Goal: Transaction & Acquisition: Purchase product/service

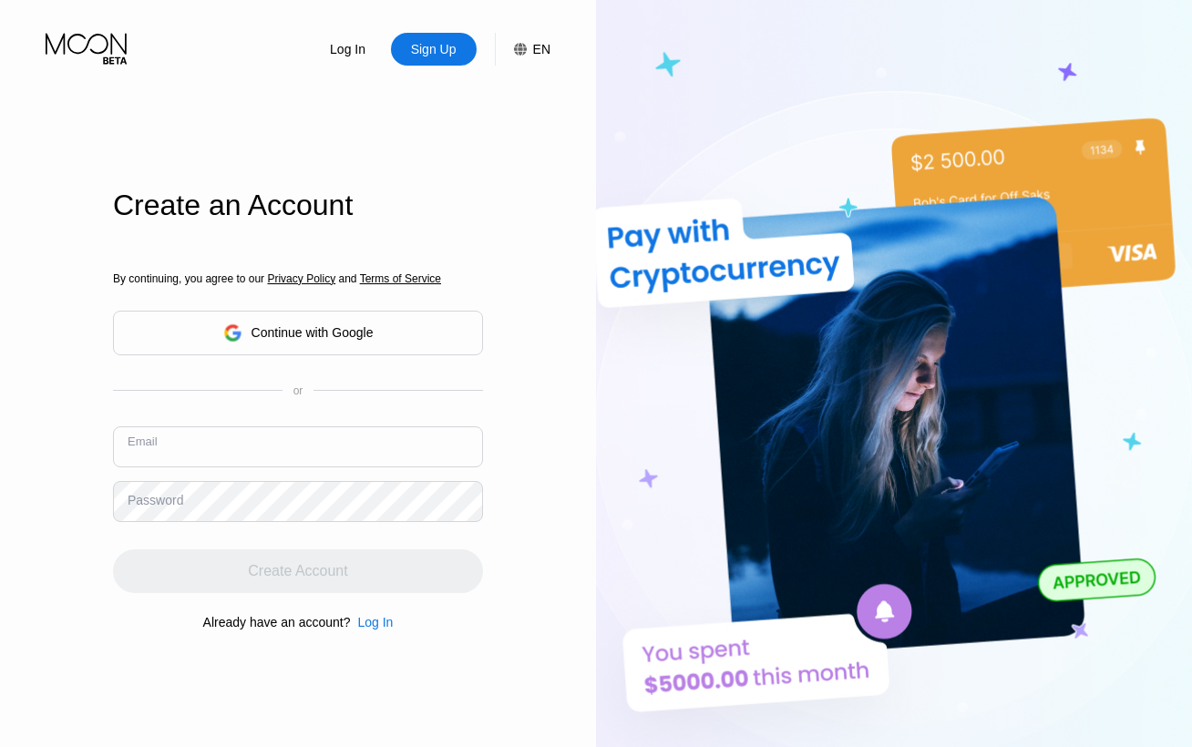
click at [262, 445] on input "text" at bounding box center [298, 446] width 370 height 41
paste input "[EMAIL_ADDRESS][DOMAIN_NAME]"
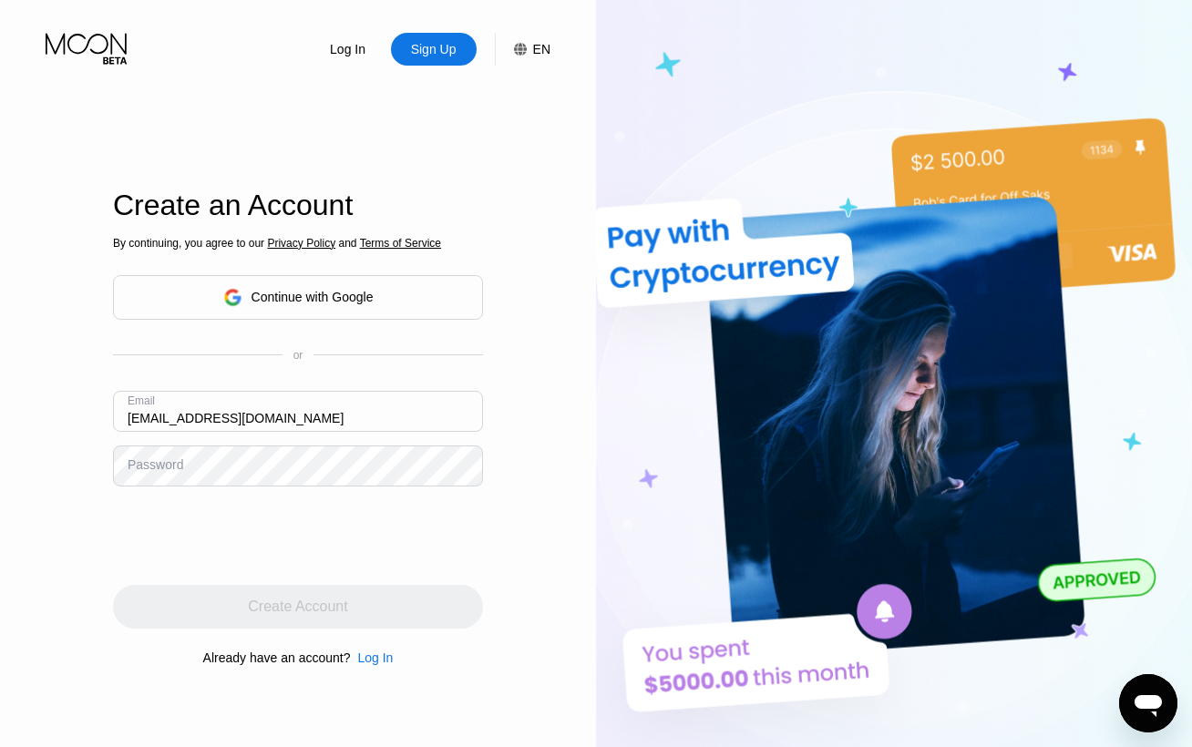
type input "[EMAIL_ADDRESS][DOMAIN_NAME]"
click at [790, 76] on img at bounding box center [894, 411] width 596 height 822
click at [774, 73] on img at bounding box center [894, 411] width 596 height 822
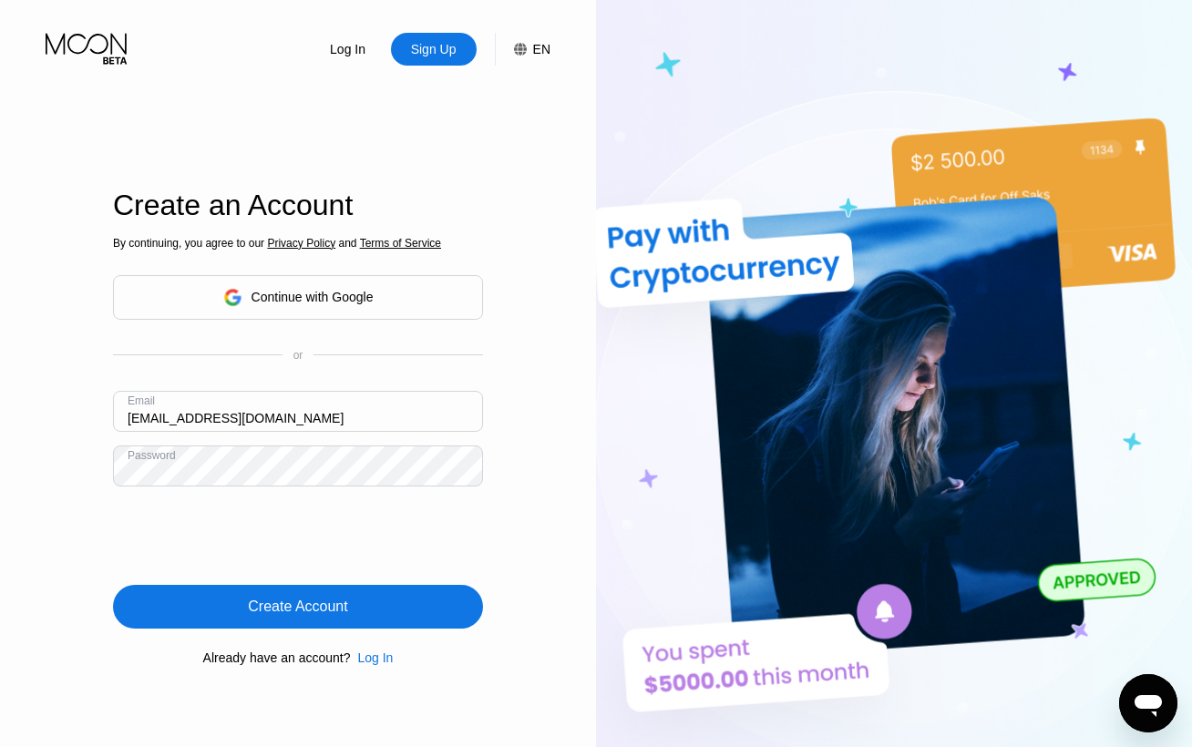
click at [390, 612] on div "Create Account" at bounding box center [298, 607] width 370 height 44
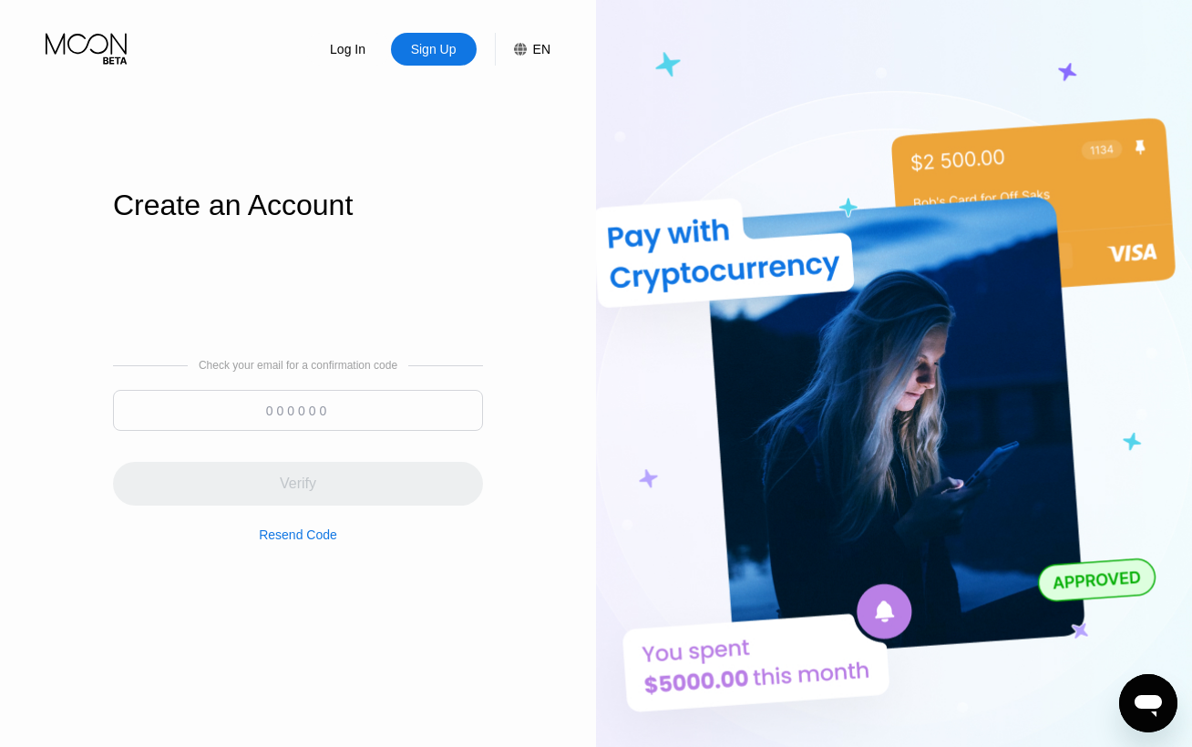
click at [385, 413] on input at bounding box center [298, 410] width 370 height 41
paste input "366304"
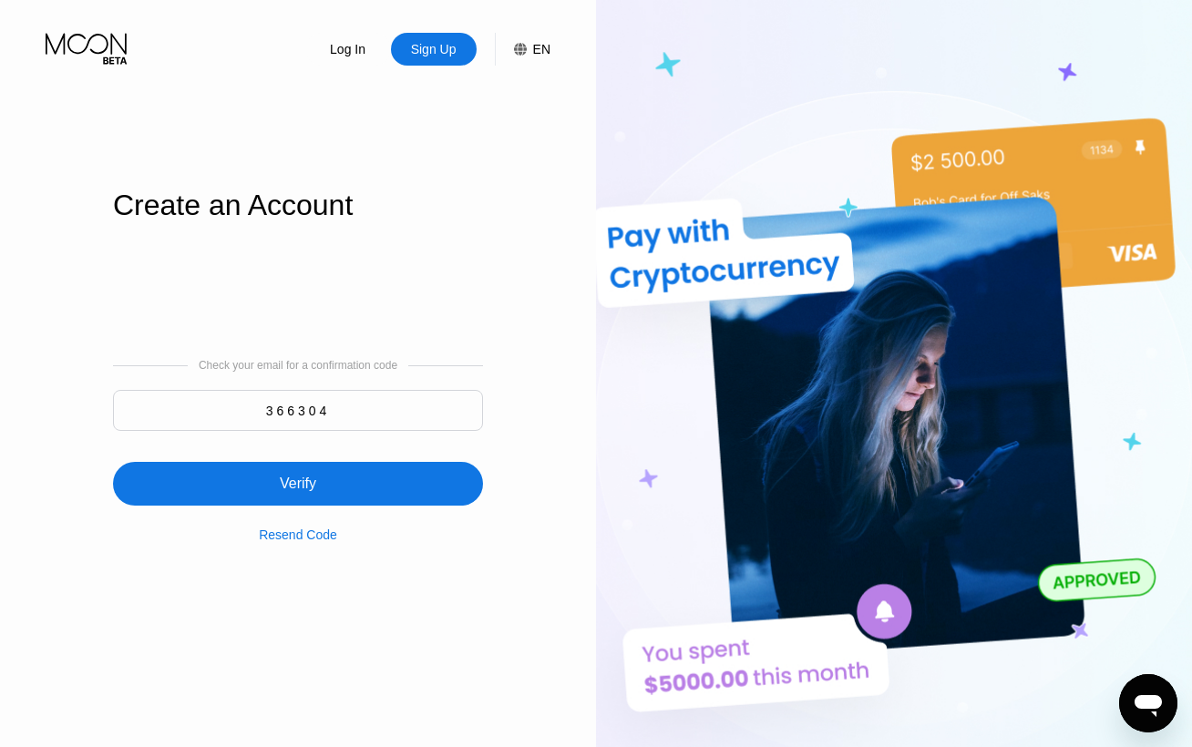
type input "366304"
click at [372, 479] on div "Verify" at bounding box center [298, 484] width 370 height 44
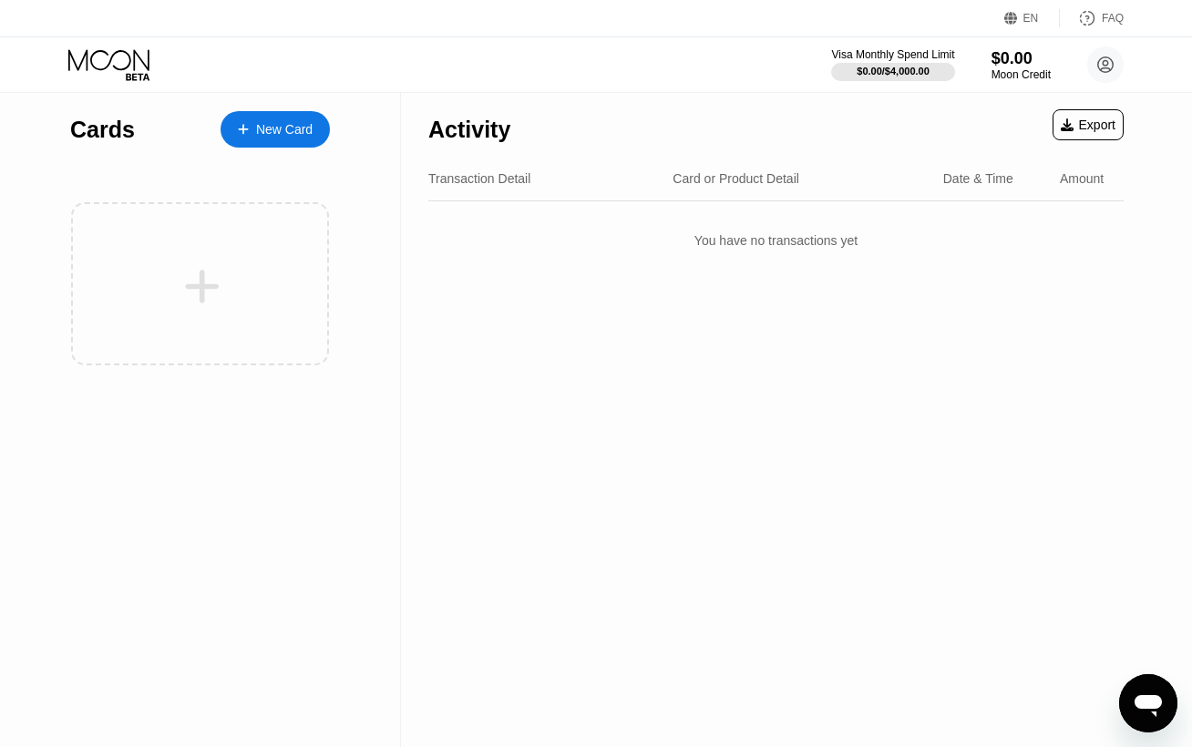
click at [266, 149] on div "Cards New Card" at bounding box center [200, 125] width 260 height 64
click at [262, 138] on div "New Card" at bounding box center [274, 129] width 109 height 36
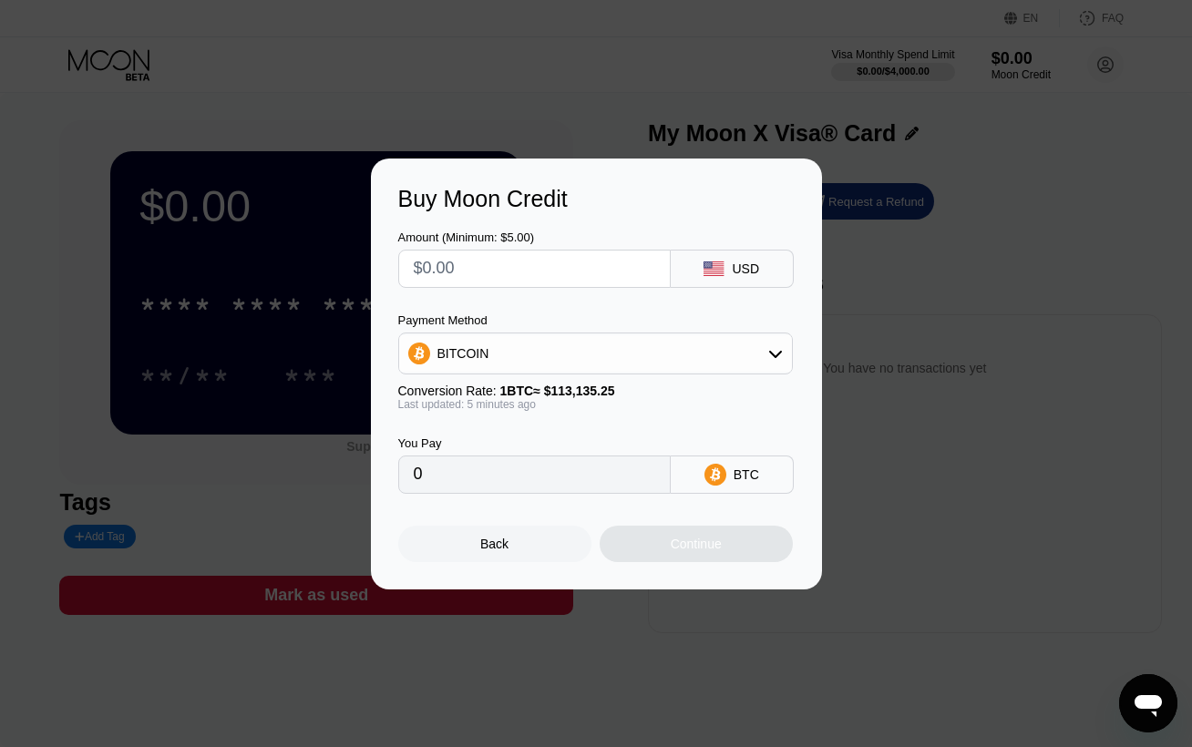
click at [468, 280] on input "text" at bounding box center [534, 269] width 241 height 36
type input "$6"
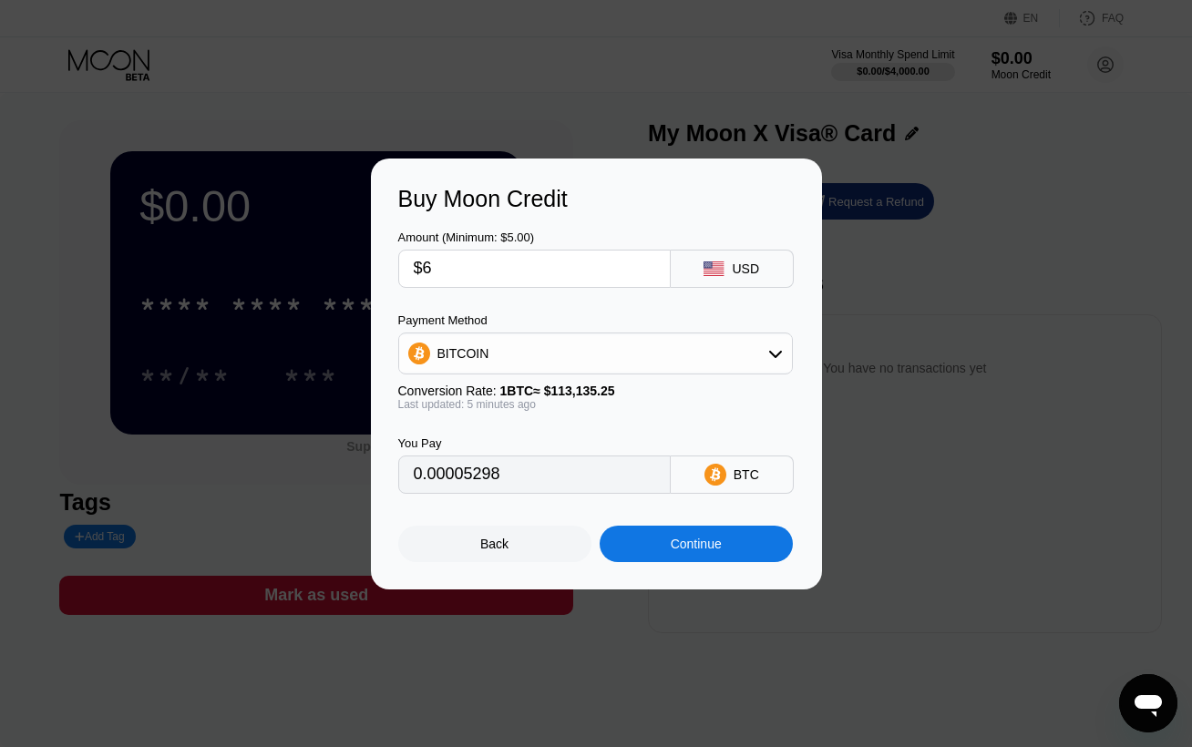
type input "0.00005298"
type input "$6"
click at [704, 551] on div "Continue" at bounding box center [696, 544] width 51 height 15
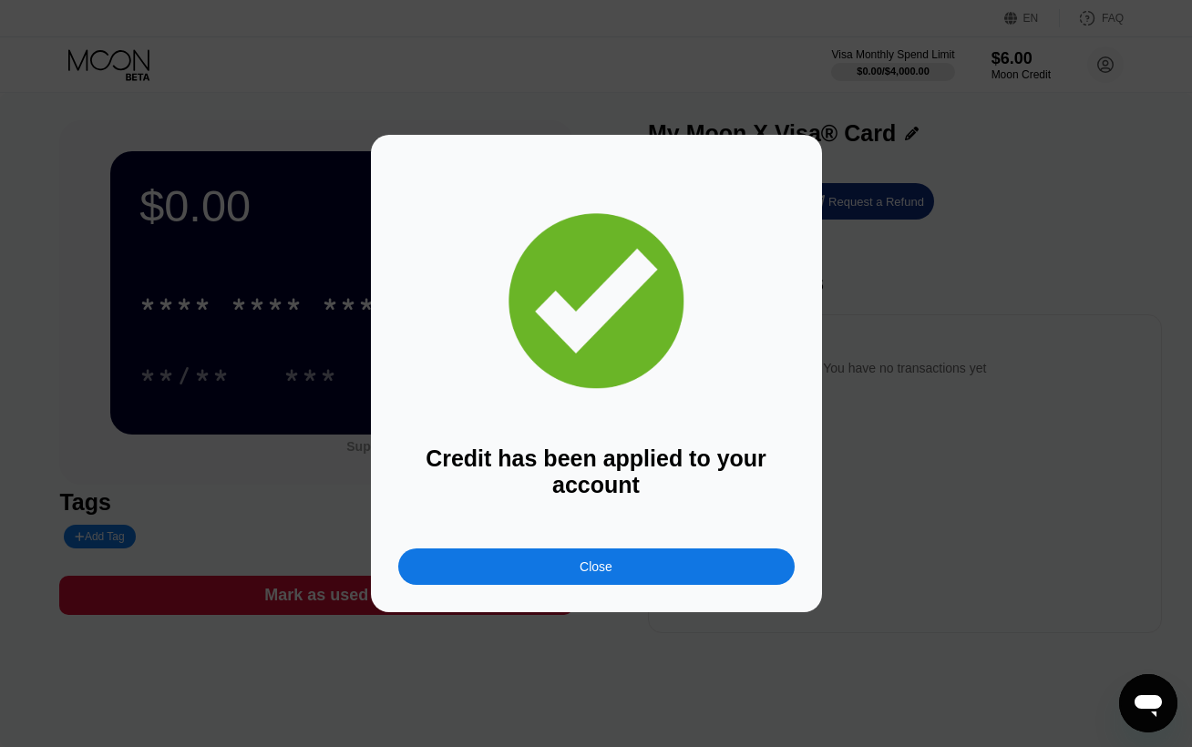
click at [542, 566] on div "Close" at bounding box center [596, 566] width 396 height 36
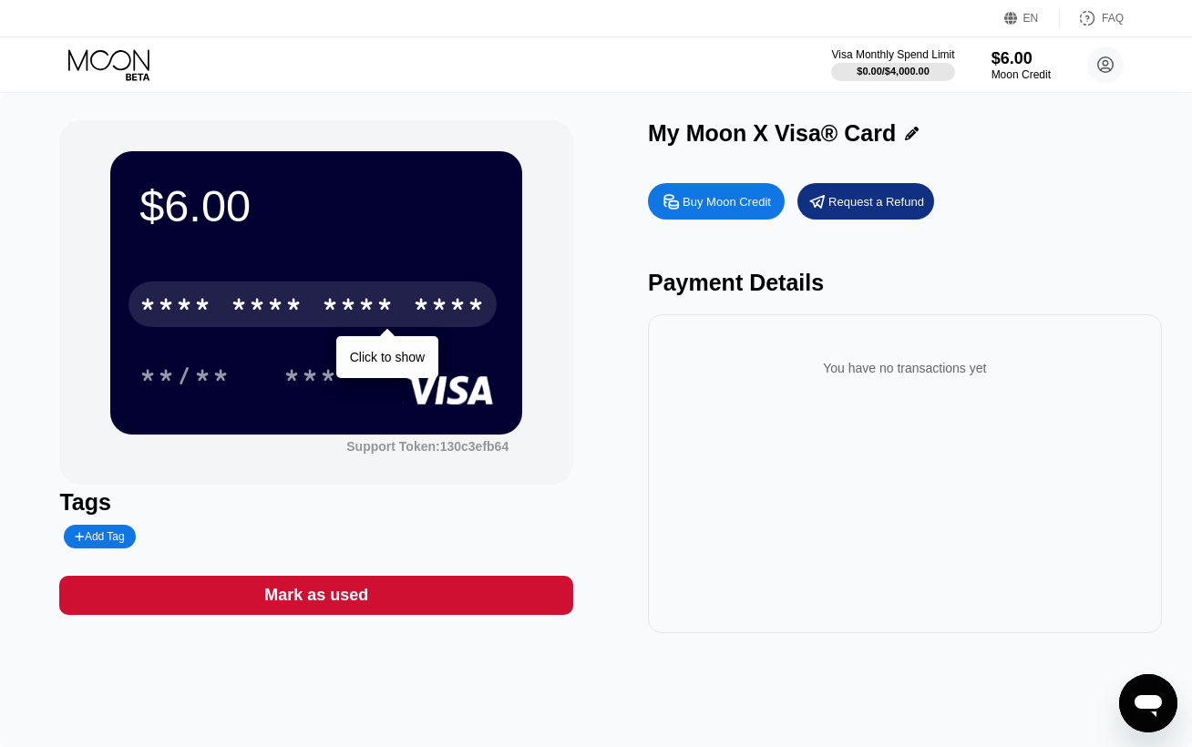
click at [395, 322] on div "* * * *" at bounding box center [358, 306] width 73 height 29
click at [289, 313] on div "* * * *" at bounding box center [267, 306] width 73 height 29
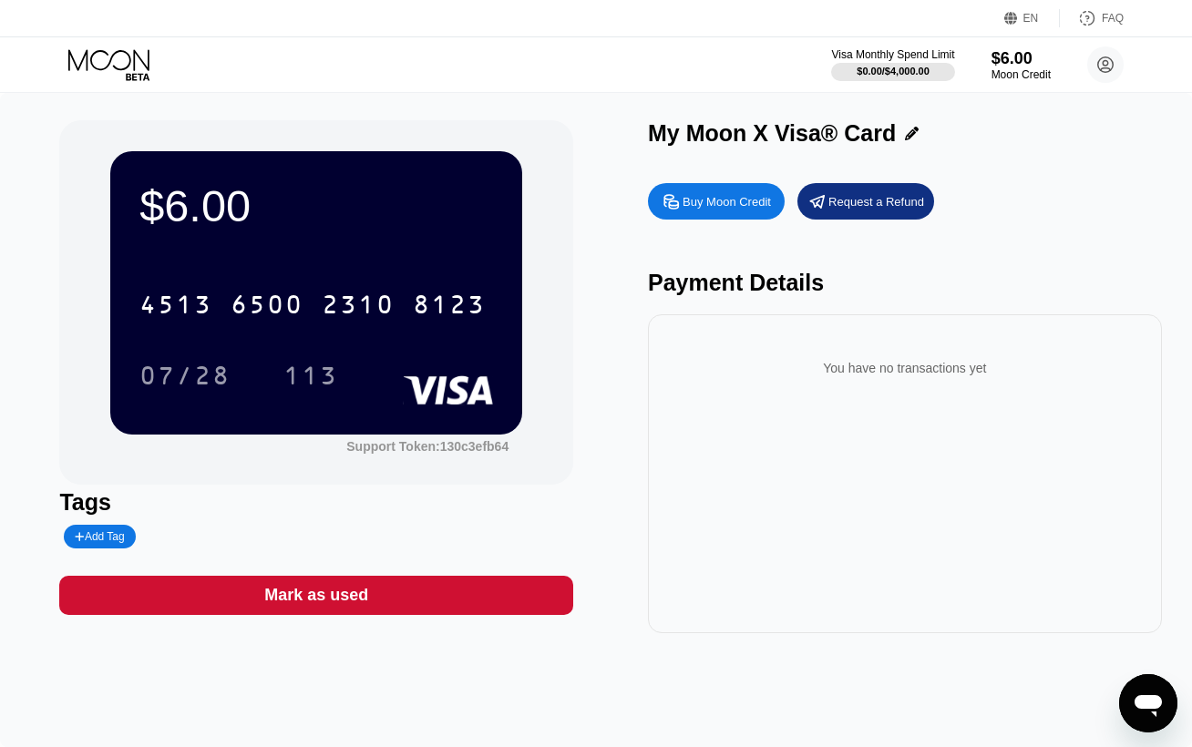
click at [120, 64] on icon at bounding box center [110, 65] width 85 height 32
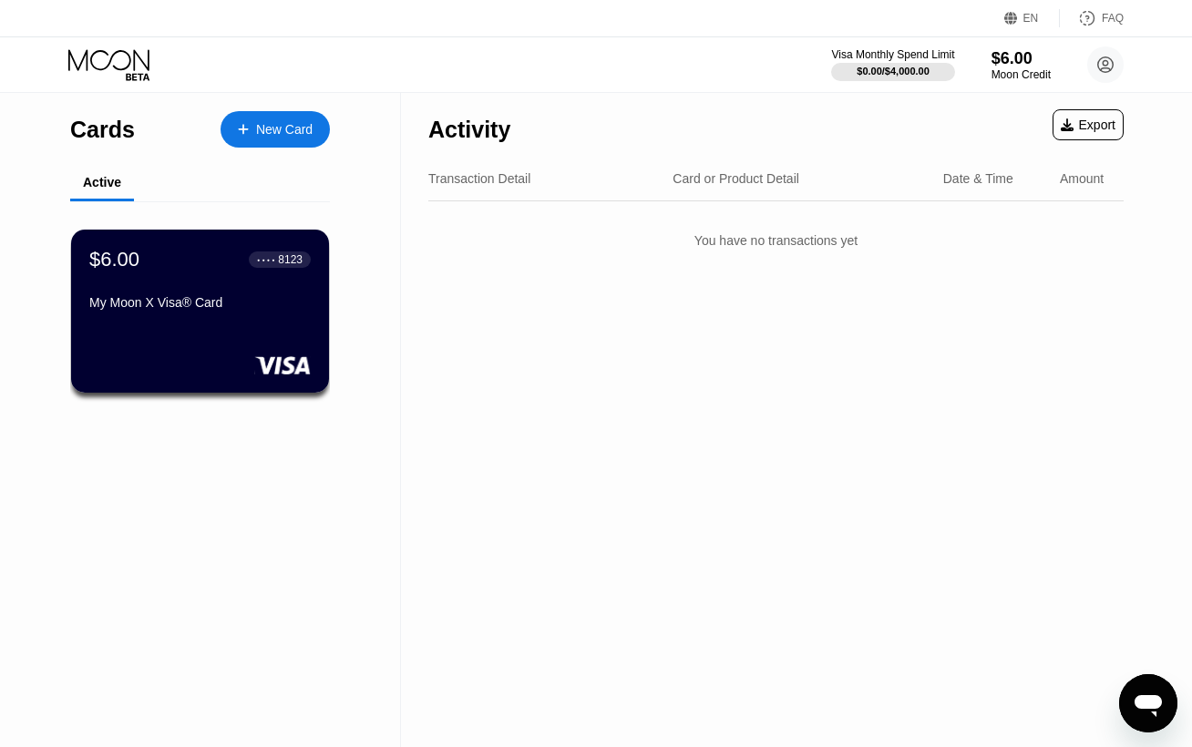
click at [286, 124] on div "New Card" at bounding box center [284, 129] width 56 height 15
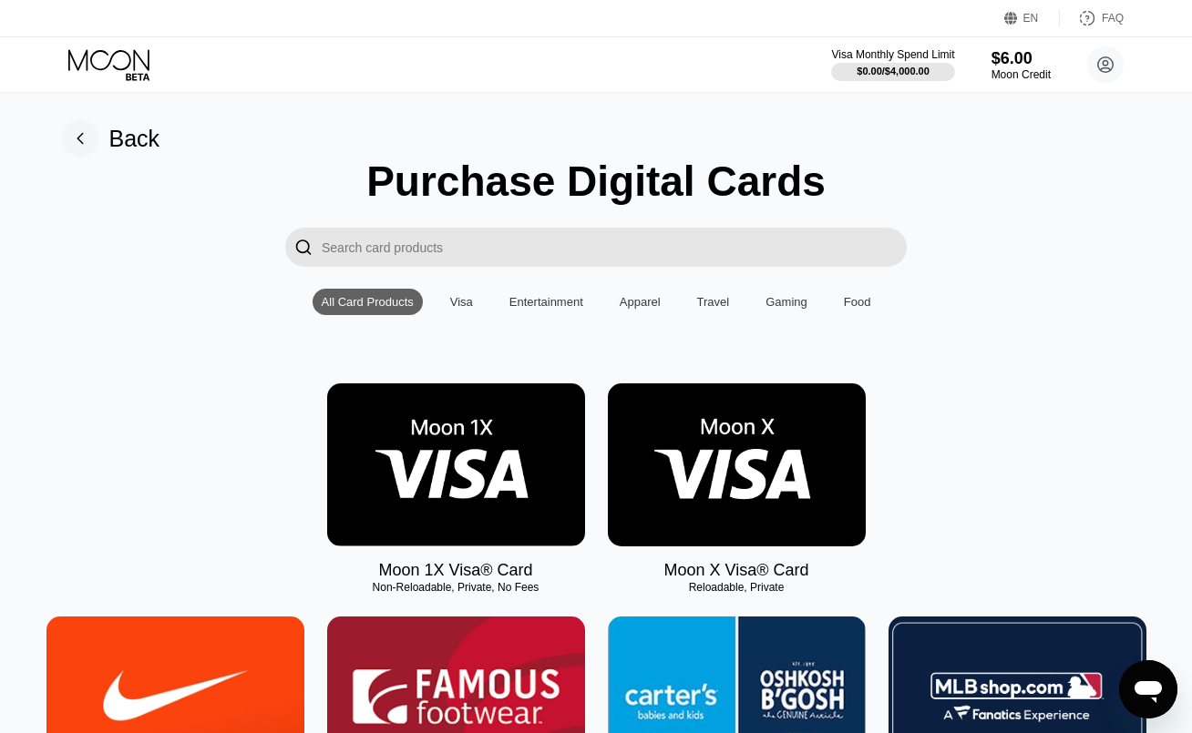
click at [695, 483] on img at bounding box center [737, 465] width 258 height 163
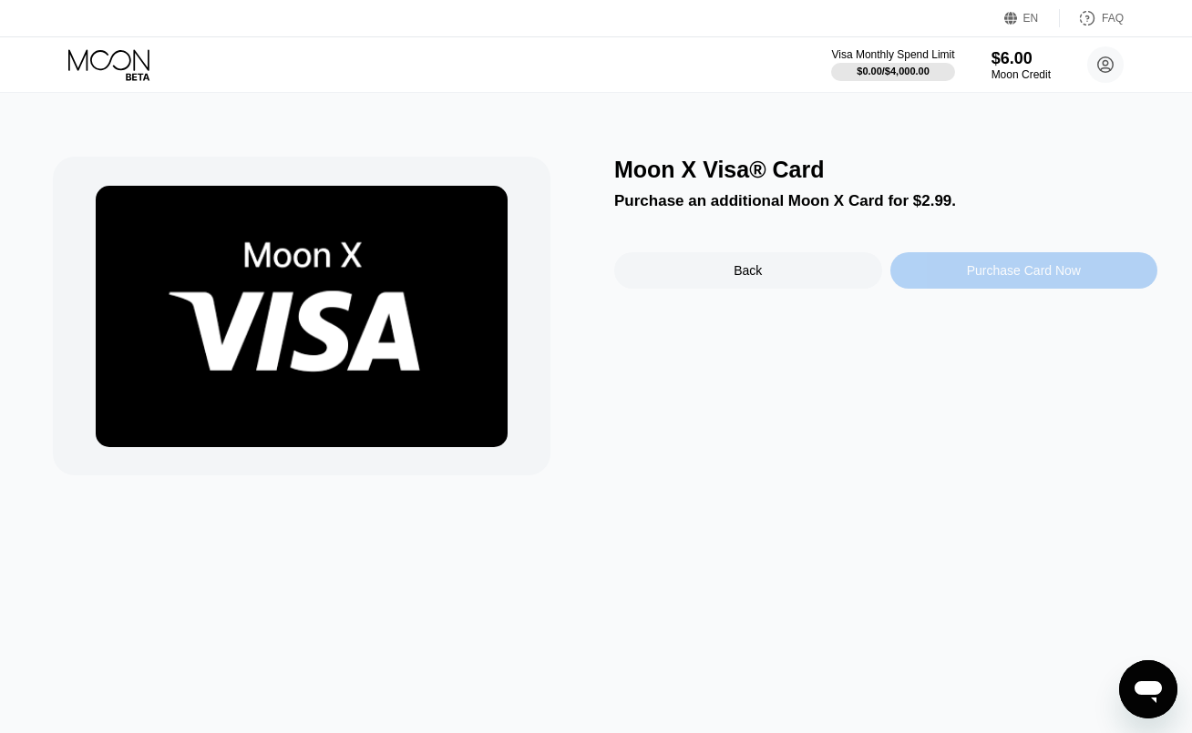
click at [964, 278] on div "Purchase Card Now" at bounding box center [1024, 270] width 268 height 36
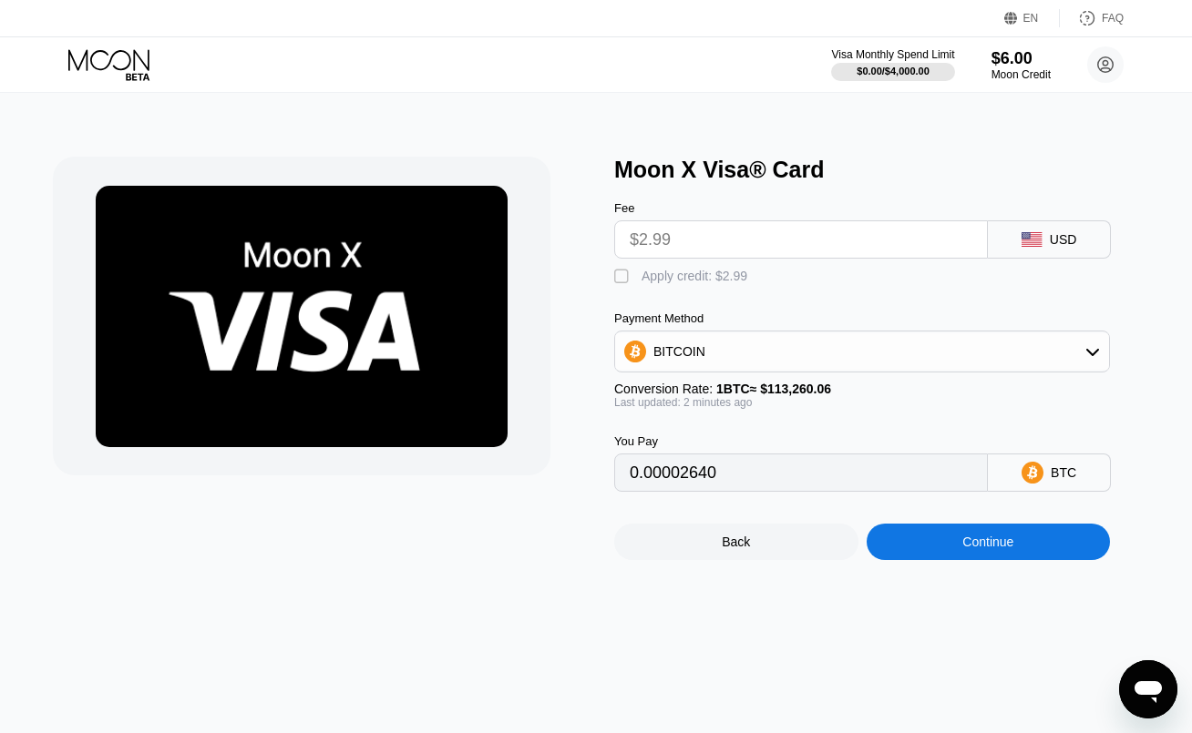
click at [684, 283] on div "Apply credit: $2.99" at bounding box center [694, 276] width 106 height 15
type input "0"
click at [905, 558] on div "Continue" at bounding box center [988, 542] width 244 height 36
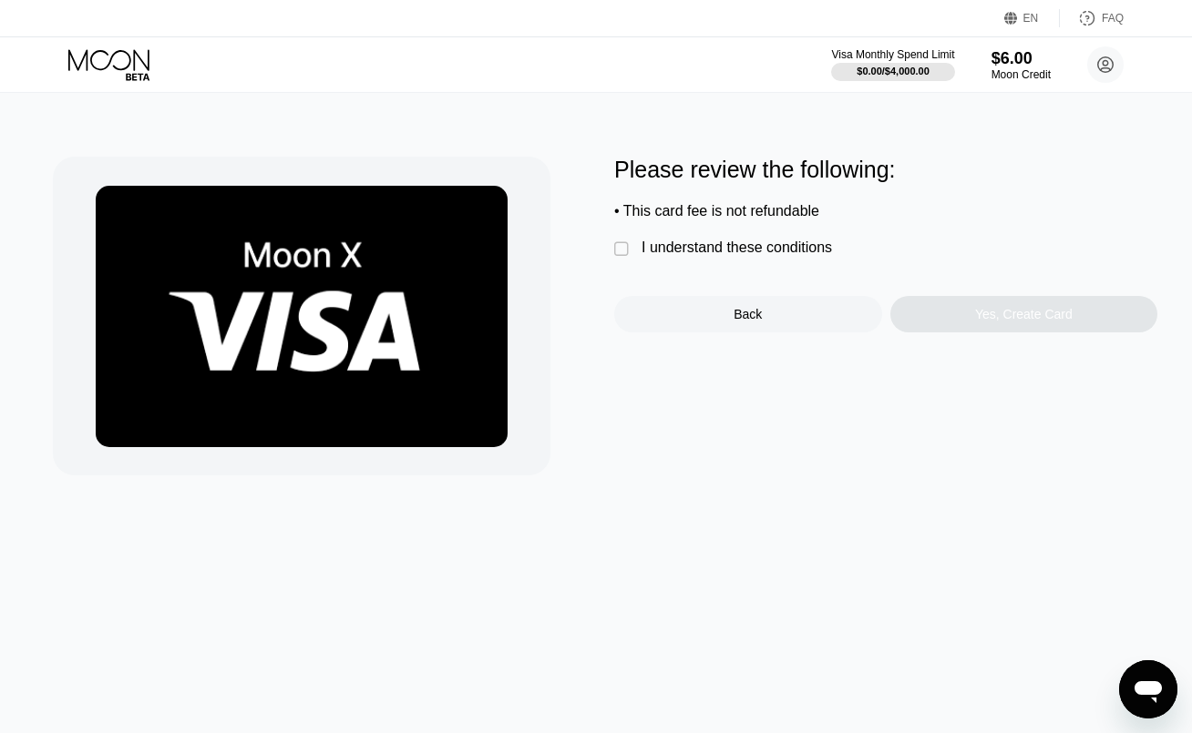
click at [700, 256] on div "I understand these conditions" at bounding box center [736, 248] width 190 height 16
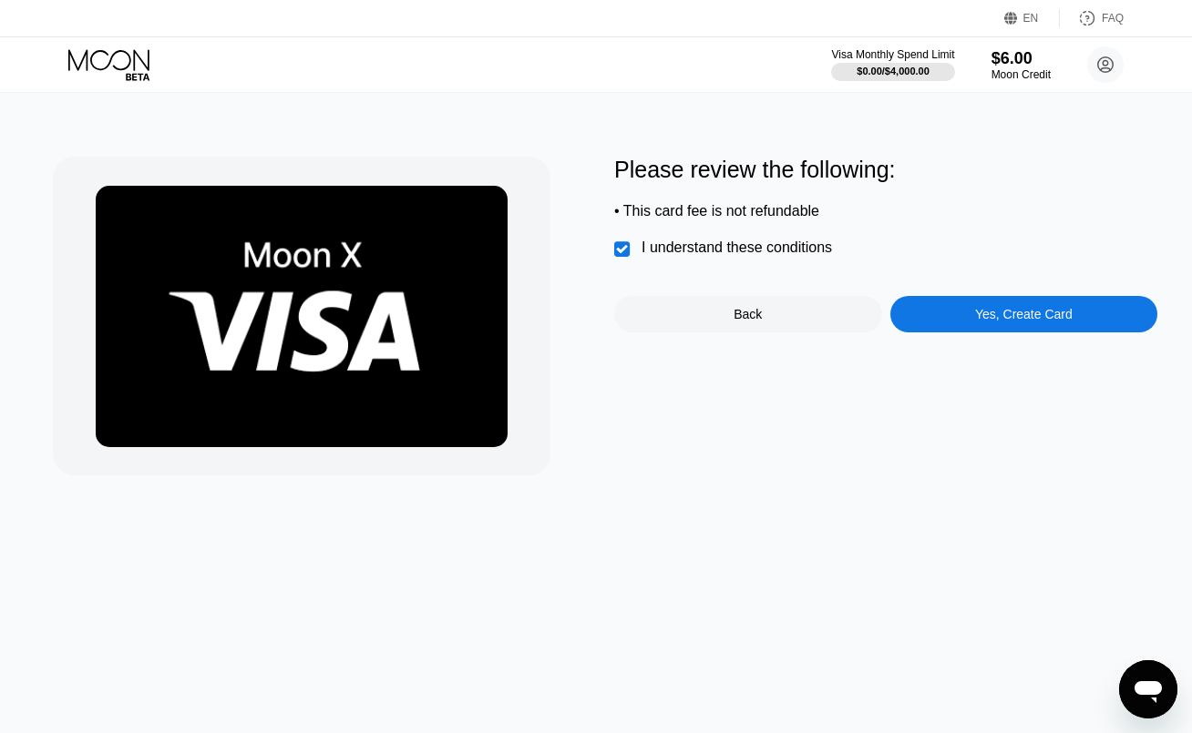
click at [951, 312] on div "Yes, Create Card" at bounding box center [1024, 314] width 268 height 36
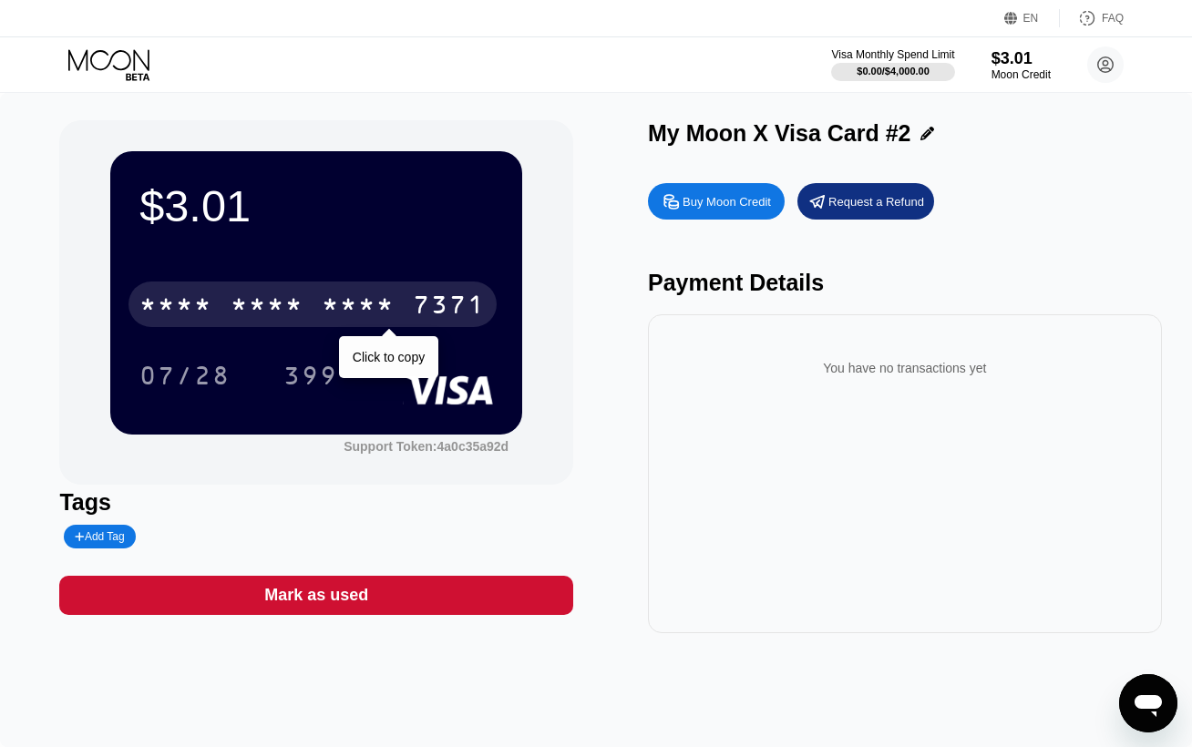
click at [257, 304] on div "* * * *" at bounding box center [267, 306] width 73 height 29
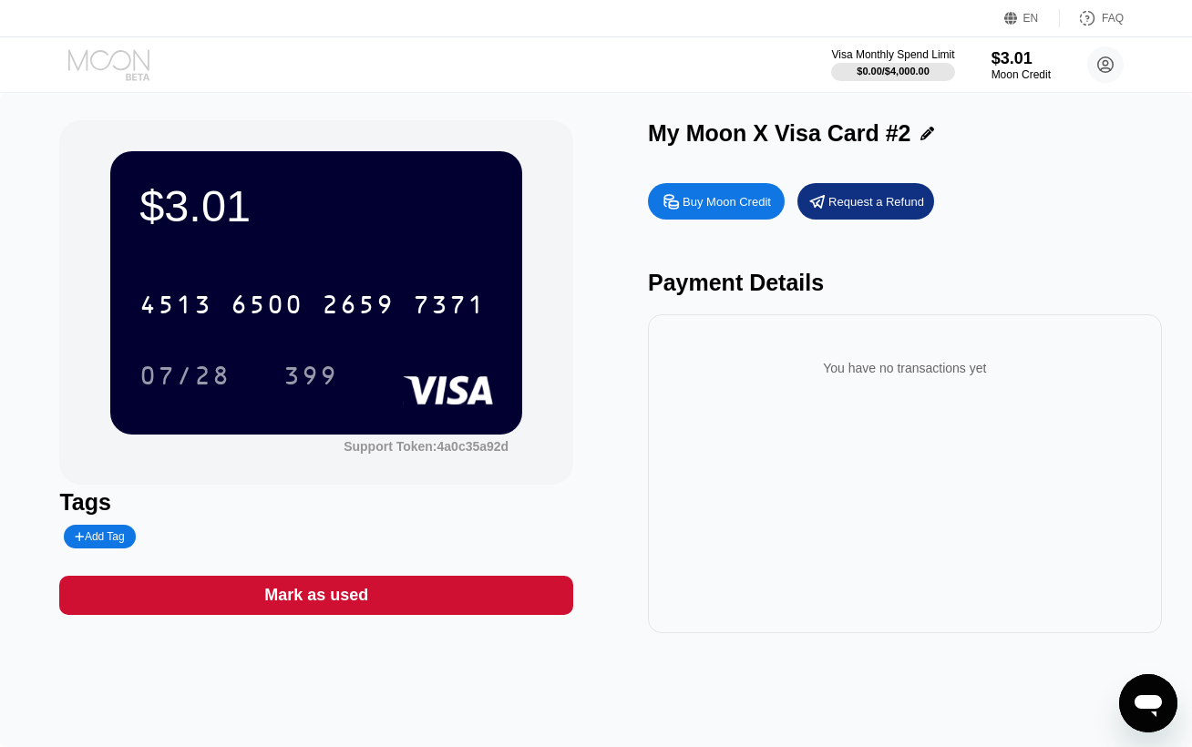
click at [85, 59] on icon at bounding box center [110, 65] width 85 height 32
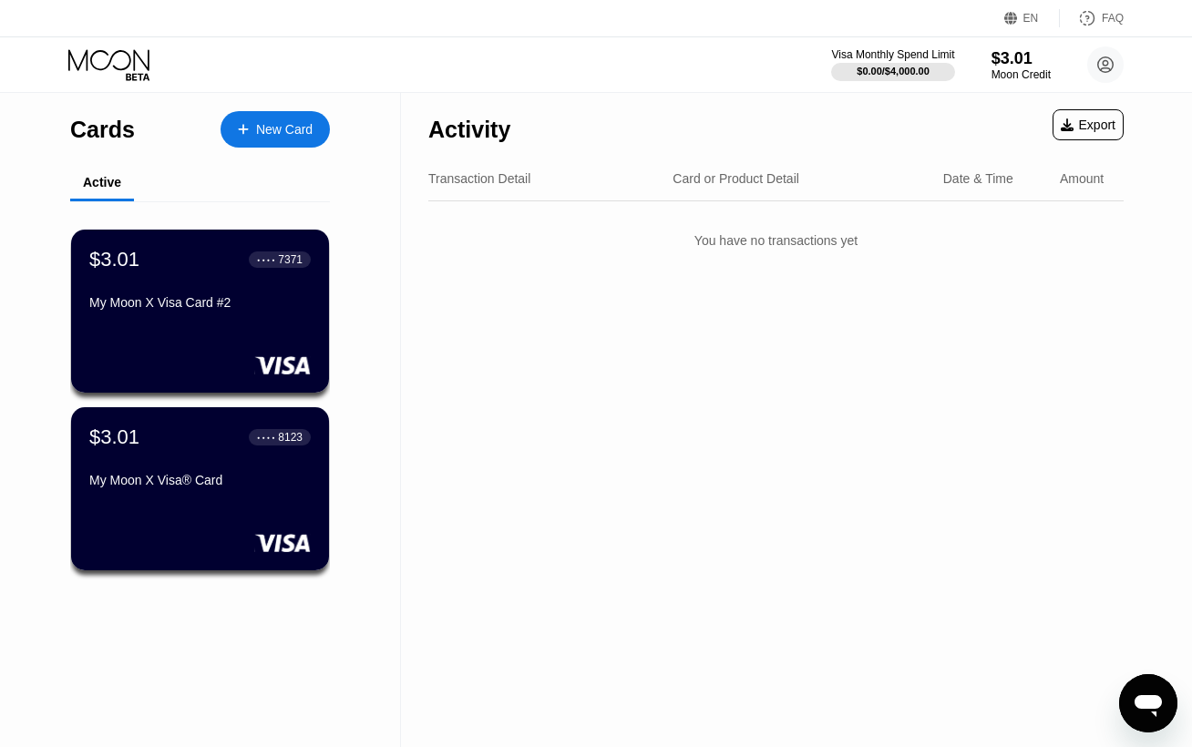
click at [264, 115] on div "New Card" at bounding box center [274, 129] width 109 height 36
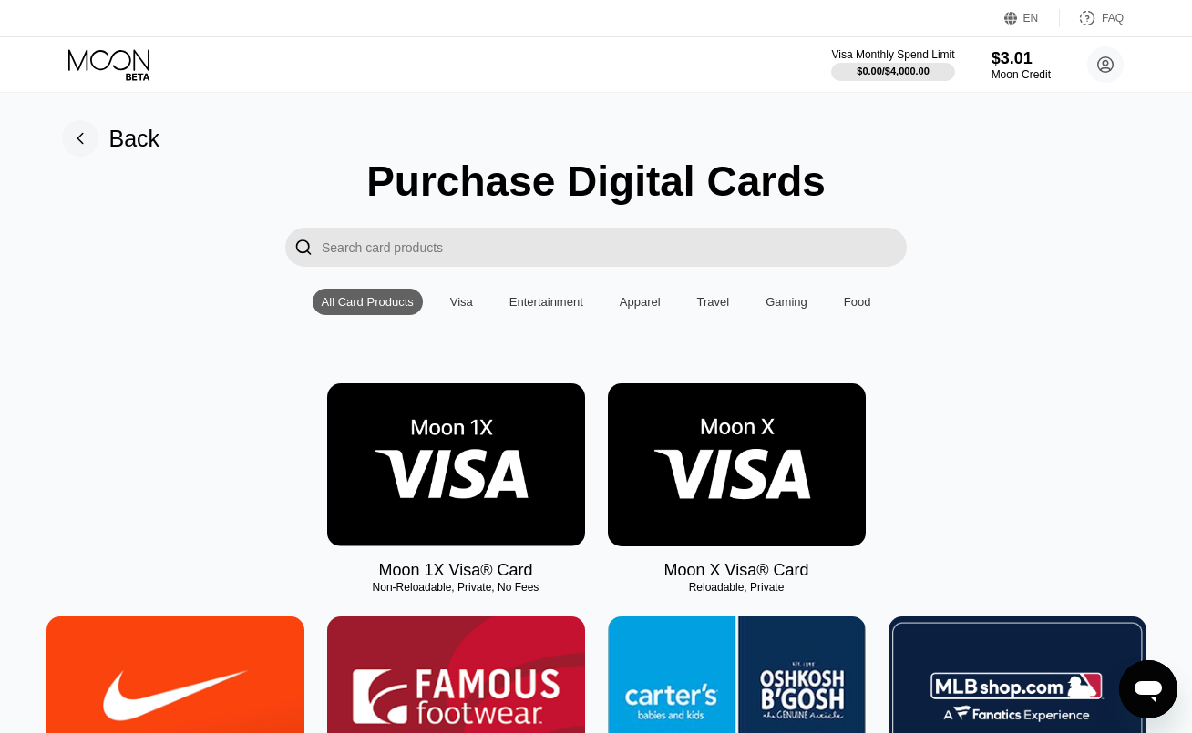
click at [723, 503] on img at bounding box center [737, 465] width 258 height 163
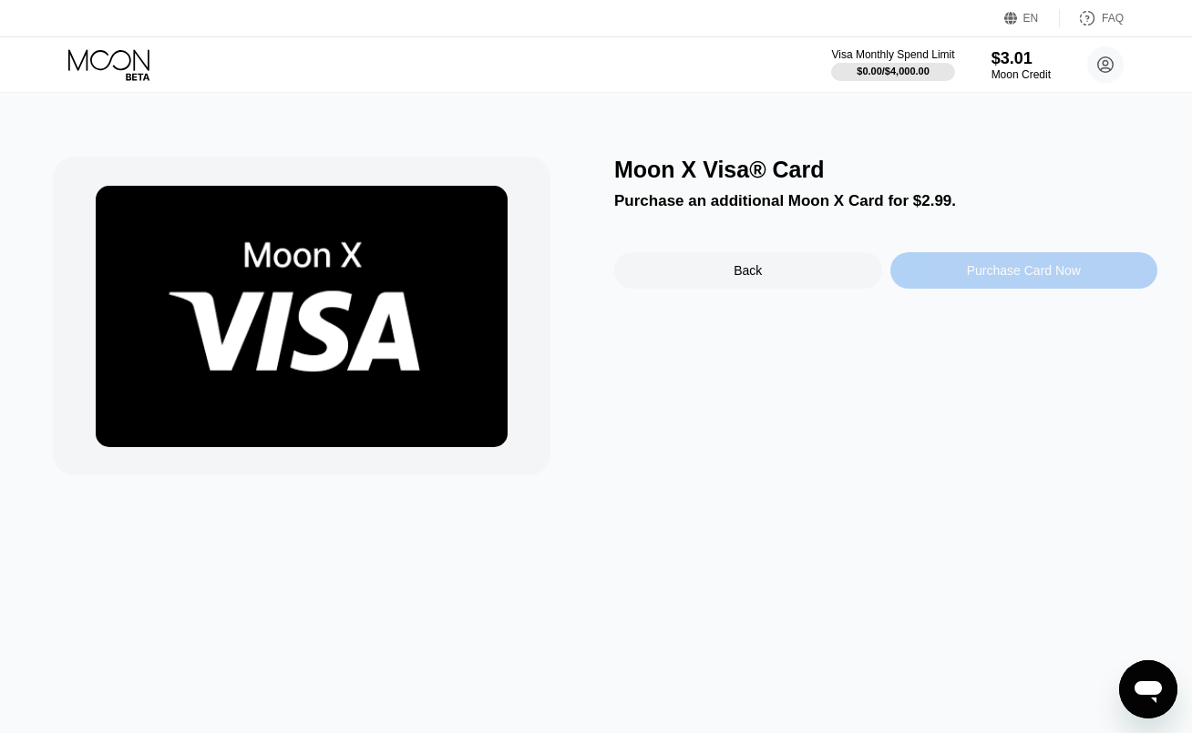
click at [976, 272] on div "Purchase Card Now" at bounding box center [1024, 270] width 114 height 15
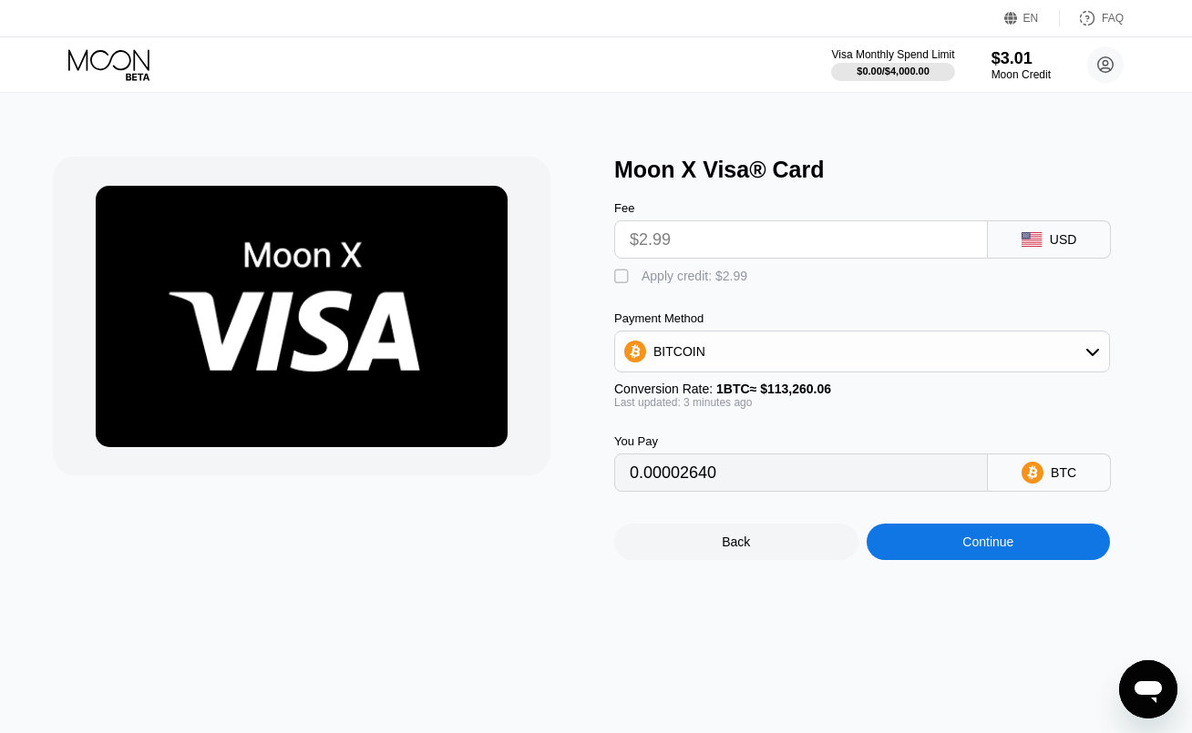
click at [630, 285] on div "" at bounding box center [623, 277] width 18 height 18
type input "0"
click at [948, 553] on div "Continue" at bounding box center [988, 542] width 244 height 36
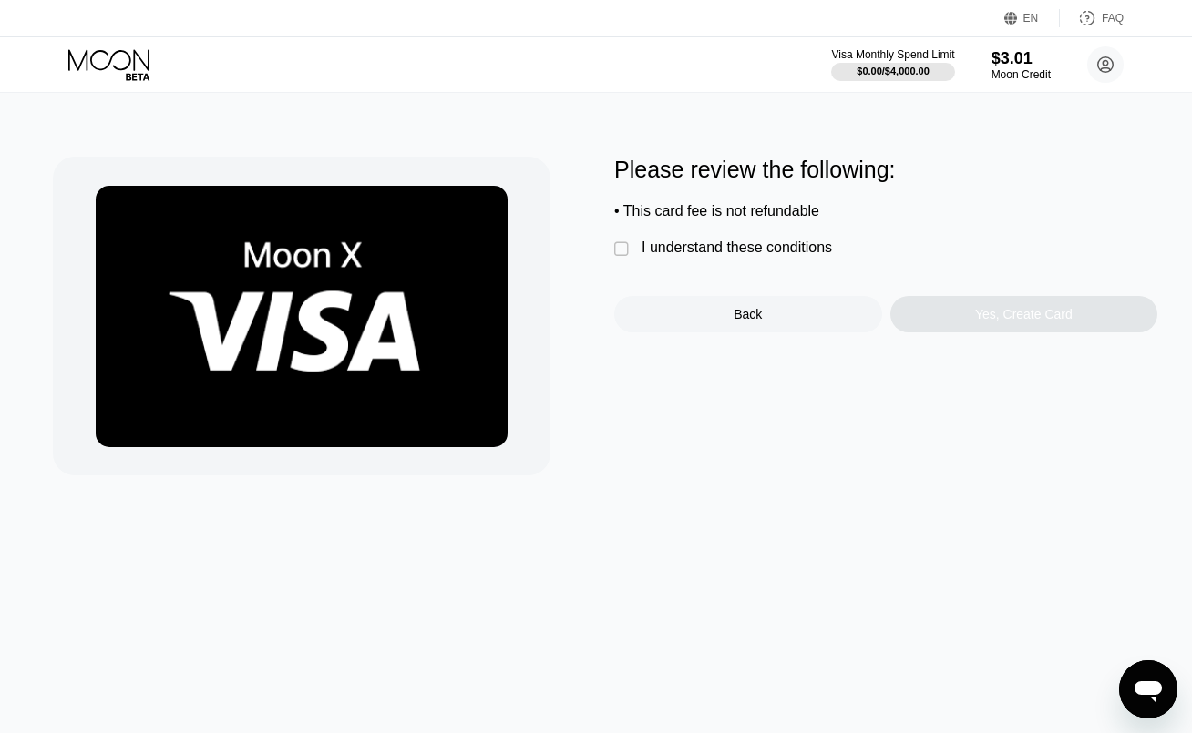
click at [712, 256] on div "I understand these conditions" at bounding box center [736, 248] width 190 height 16
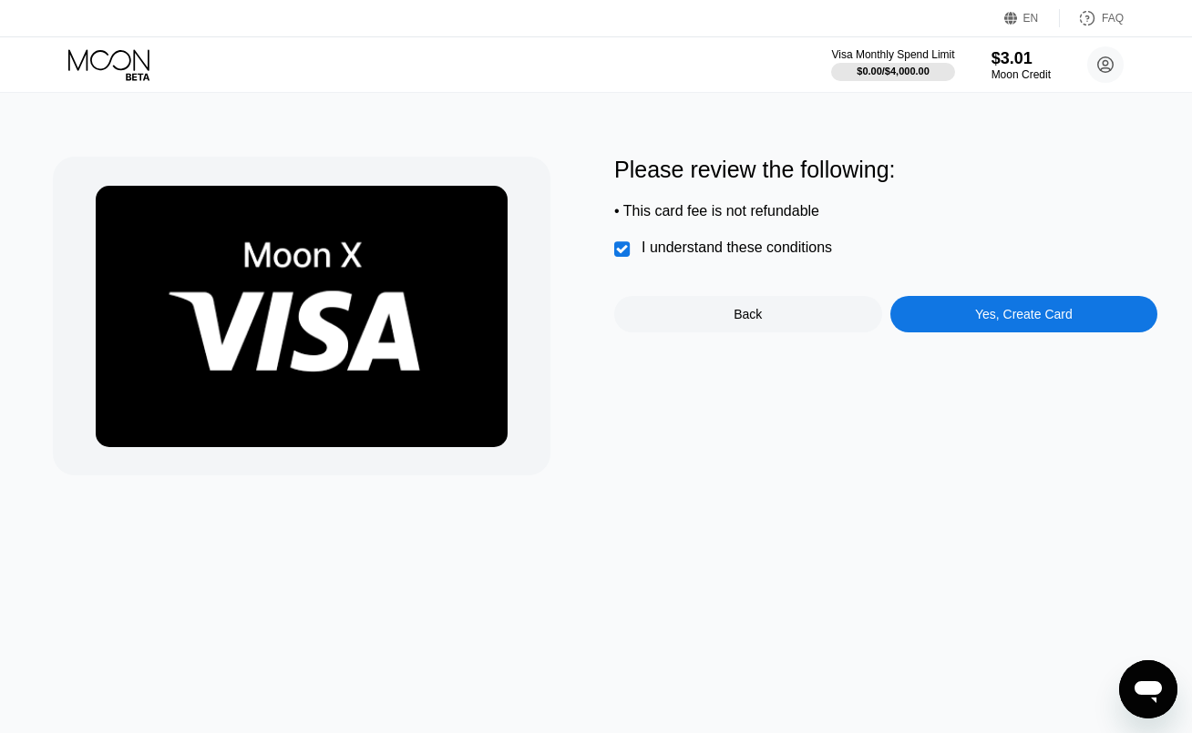
click at [1006, 342] on div "Please review the following: • This card fee is not refundable  I understand t…" at bounding box center [885, 316] width 543 height 319
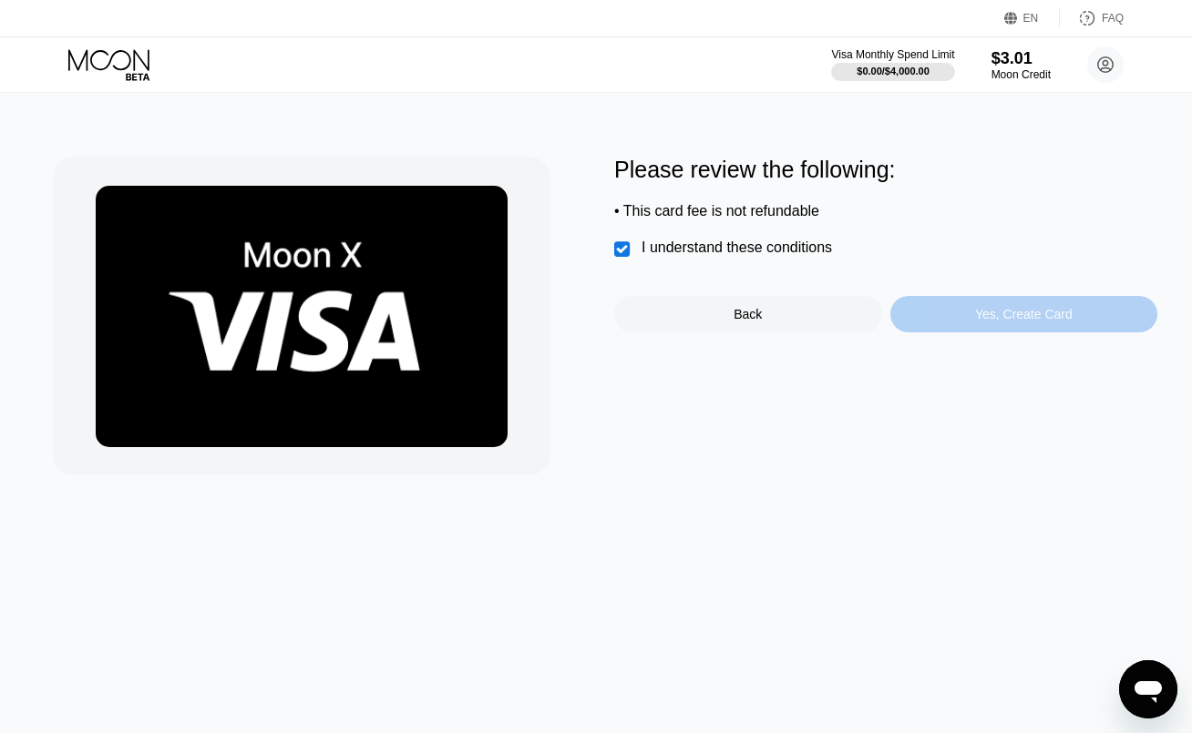
click at [1007, 333] on div "Yes, Create Card" at bounding box center [1024, 314] width 268 height 36
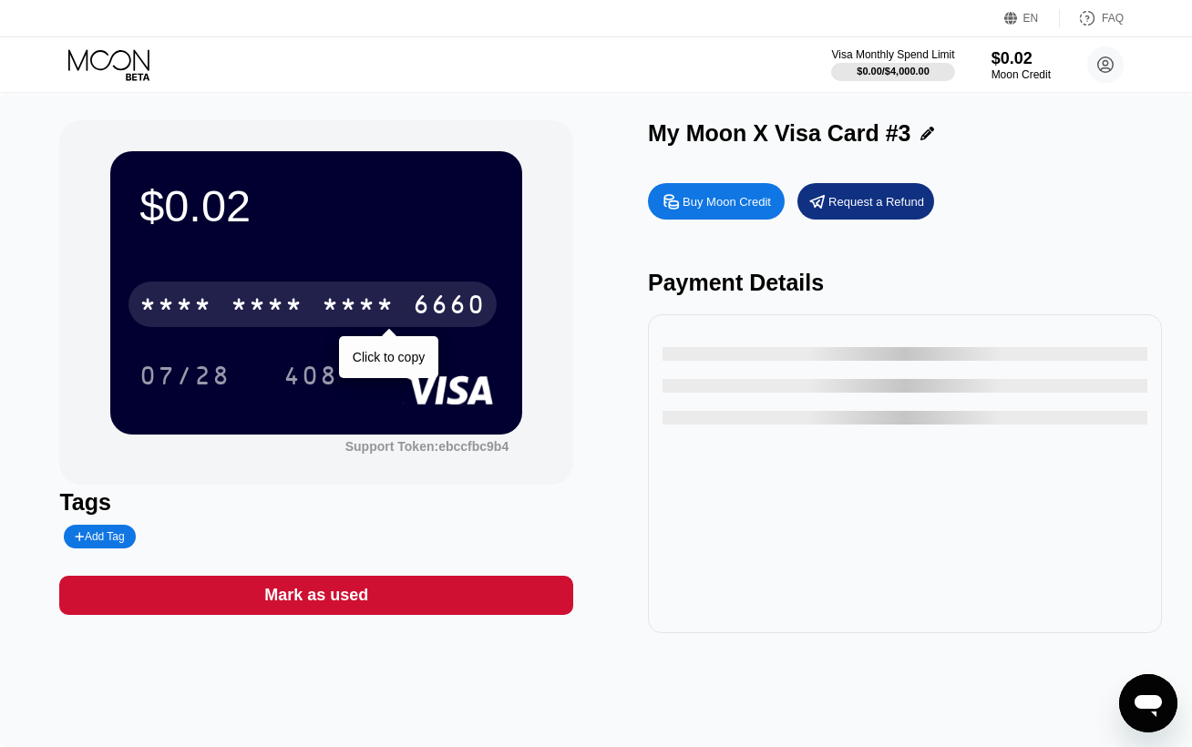
click at [303, 304] on div "* * * *" at bounding box center [267, 306] width 73 height 29
